Goal: Task Accomplishment & Management: Use online tool/utility

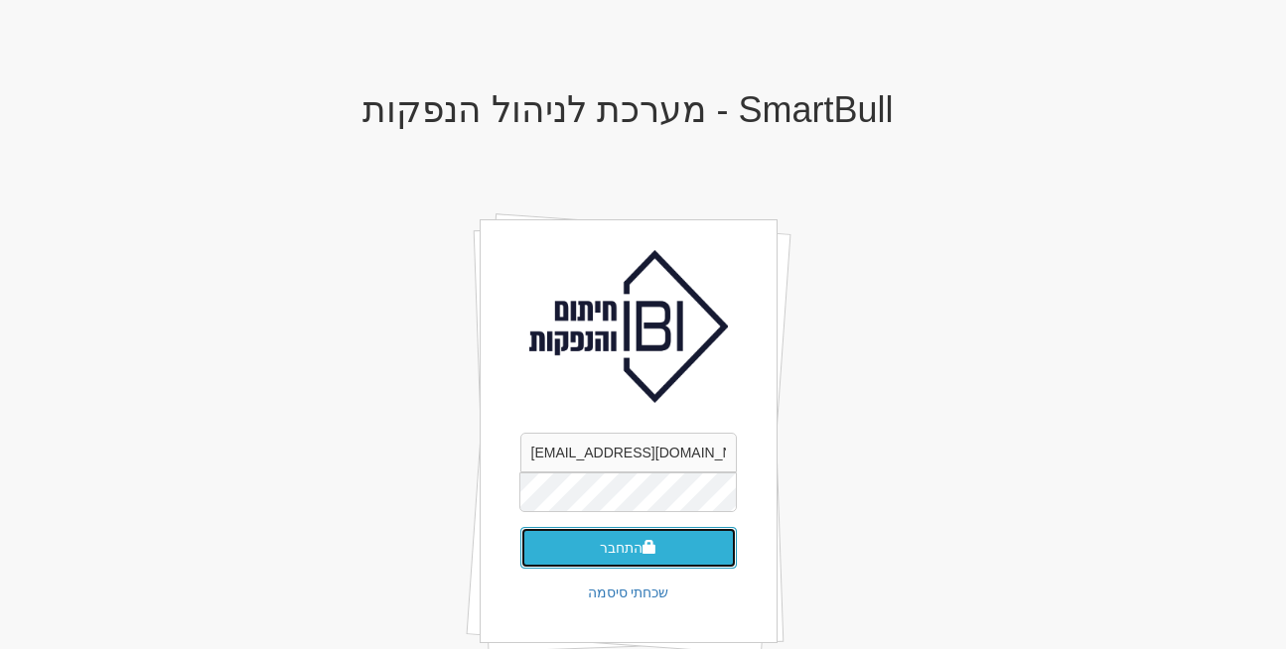
click at [616, 537] on button "התחבר" at bounding box center [628, 548] width 216 height 42
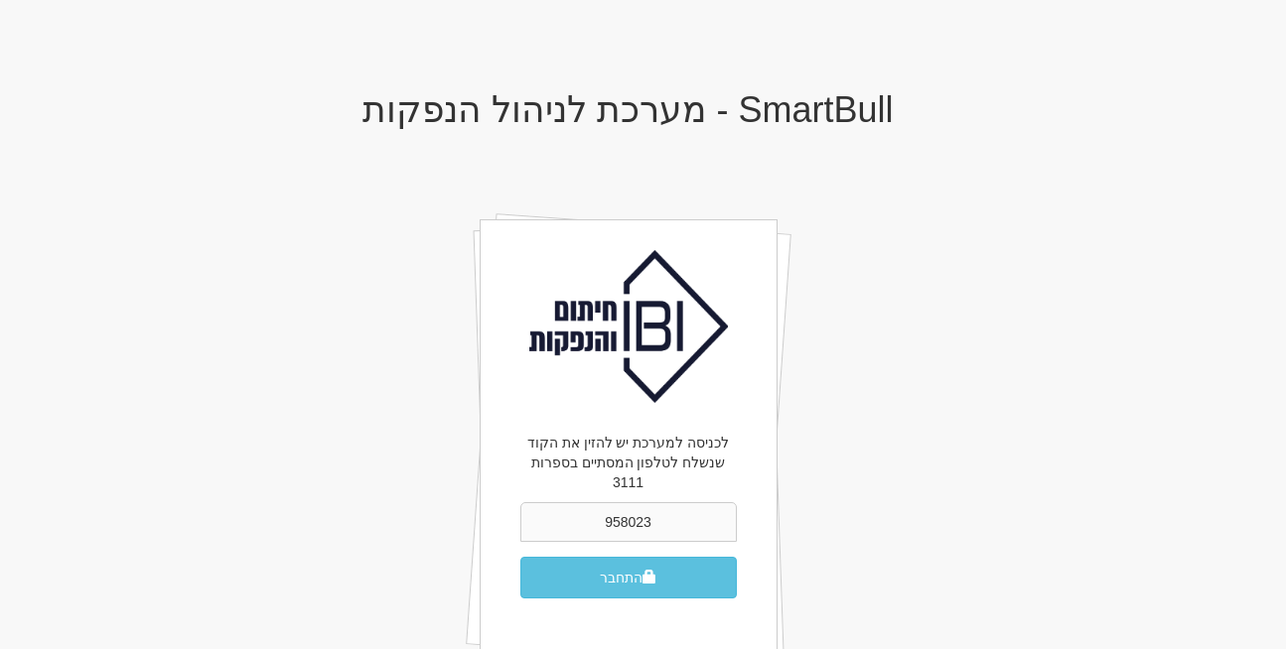
type input "958023"
click at [660, 557] on button "התחבר" at bounding box center [628, 578] width 216 height 42
click at [600, 564] on button "התחבר" at bounding box center [628, 578] width 216 height 42
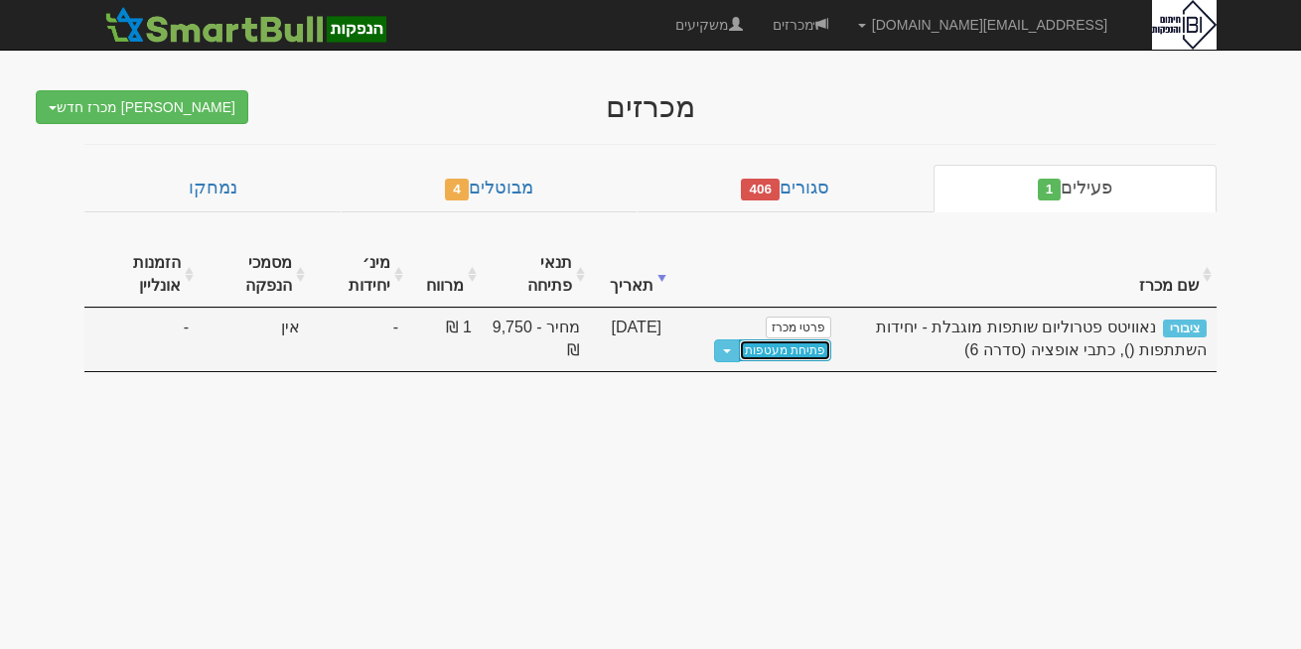
click at [799, 346] on link "פתיחת מעטפות" at bounding box center [785, 351] width 92 height 22
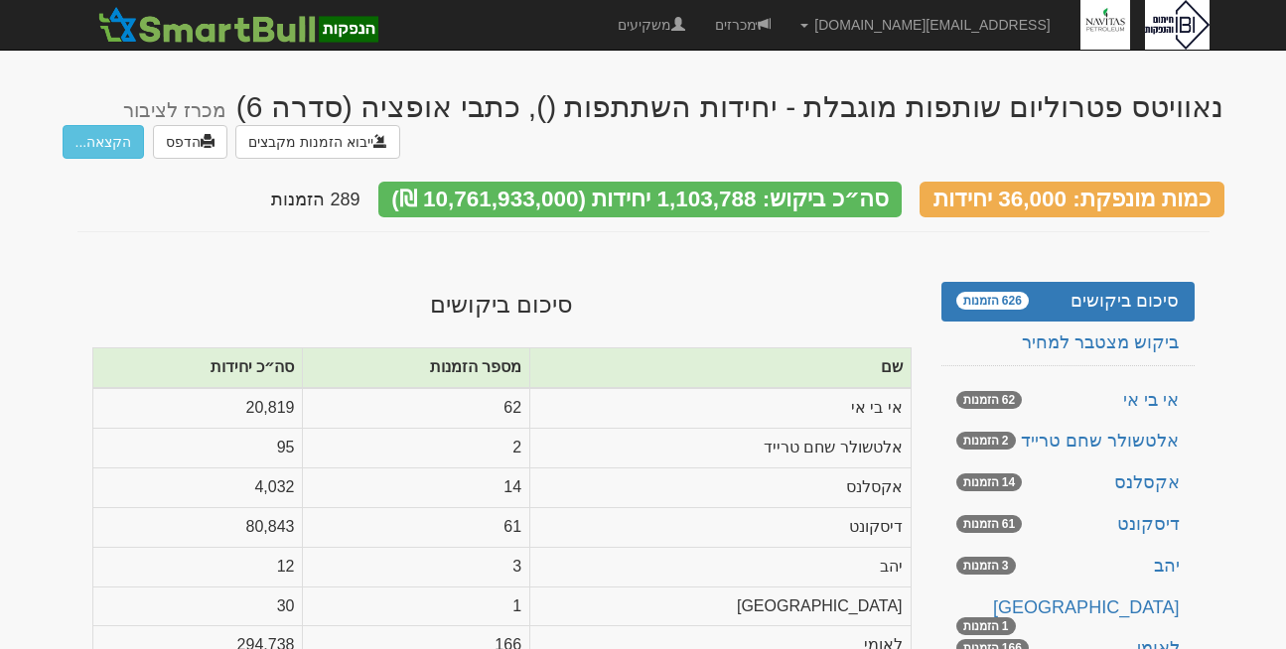
click at [0, 248] on body "rona@smartbull.co.il הגדרות חשבונות הנפקה תבניות הודעות קיבול" at bounding box center [643, 555] width 1286 height 1110
drag, startPoint x: 0, startPoint y: 248, endPoint x: 50, endPoint y: 406, distance: 165.5
click at [50, 406] on body "rona@smartbull.co.il הגדרות חשבונות הנפקה תבניות הודעות קיבול" at bounding box center [643, 555] width 1286 height 1110
click at [449, 469] on td "14" at bounding box center [416, 489] width 227 height 40
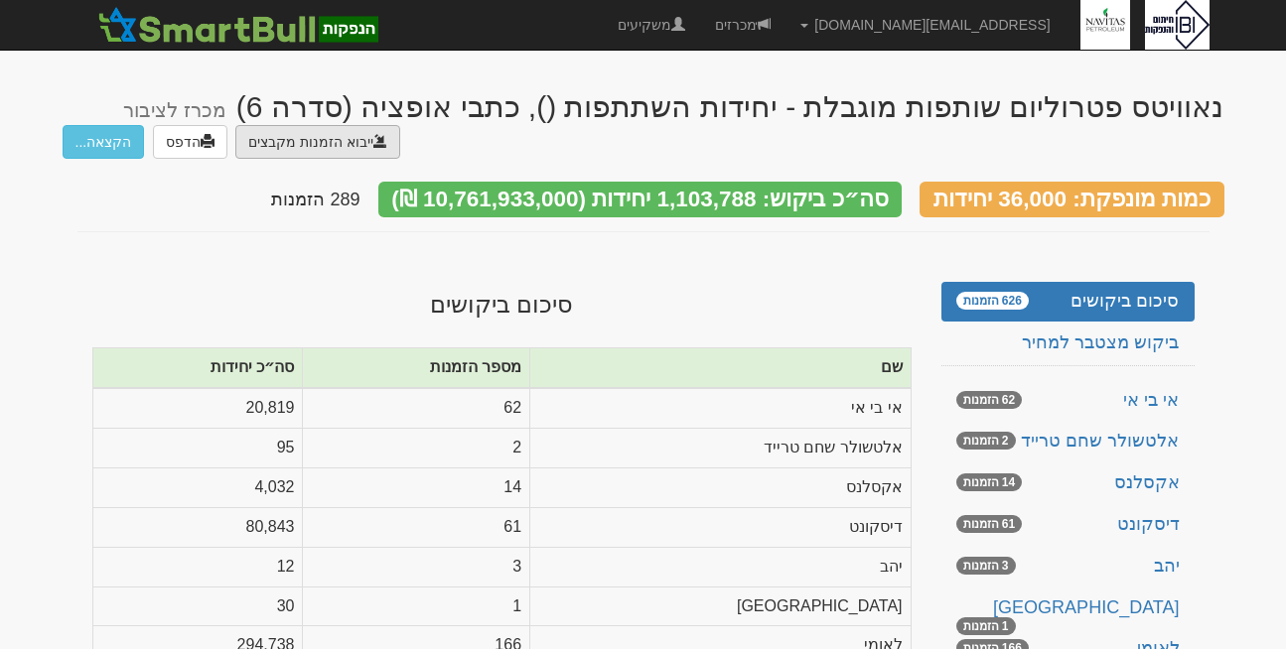
type input "C:\fakepath\FIBI_ggggg.TXT"
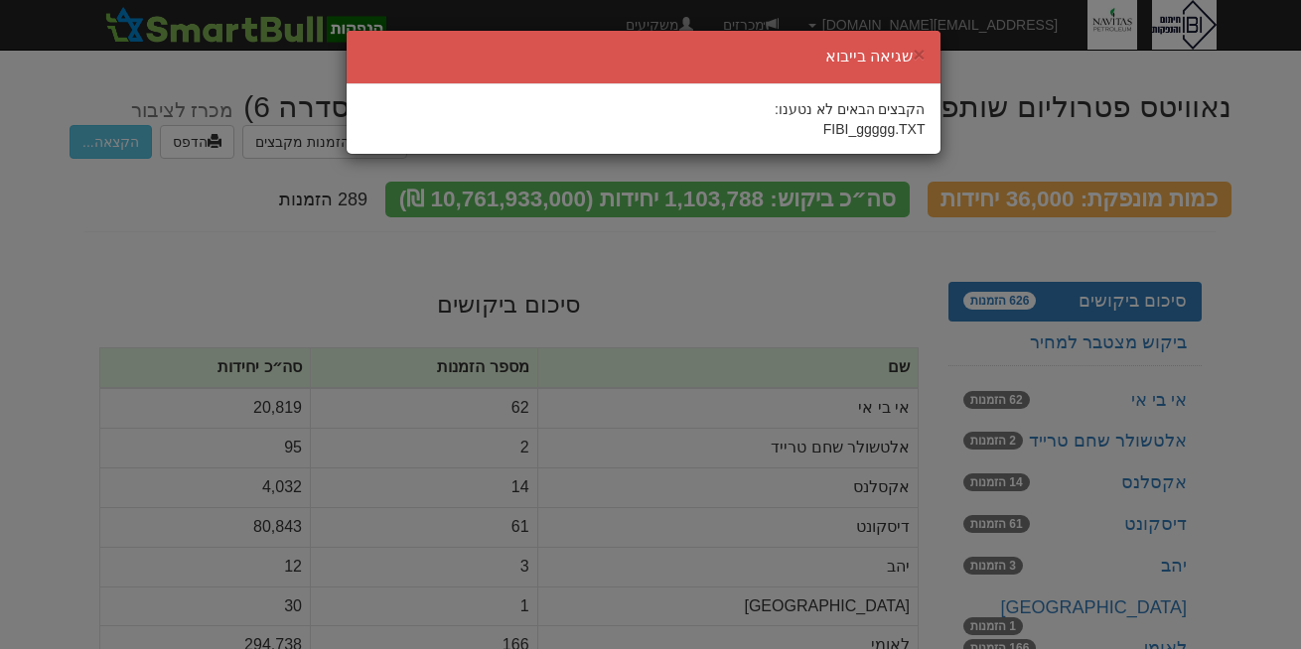
click at [1282, 612] on div "× שגיאה בייבוא הקבצים הבאים לא נטענו: FIBI_ggggg.TXT" at bounding box center [650, 324] width 1301 height 649
